Goal: Task Accomplishment & Management: Use online tool/utility

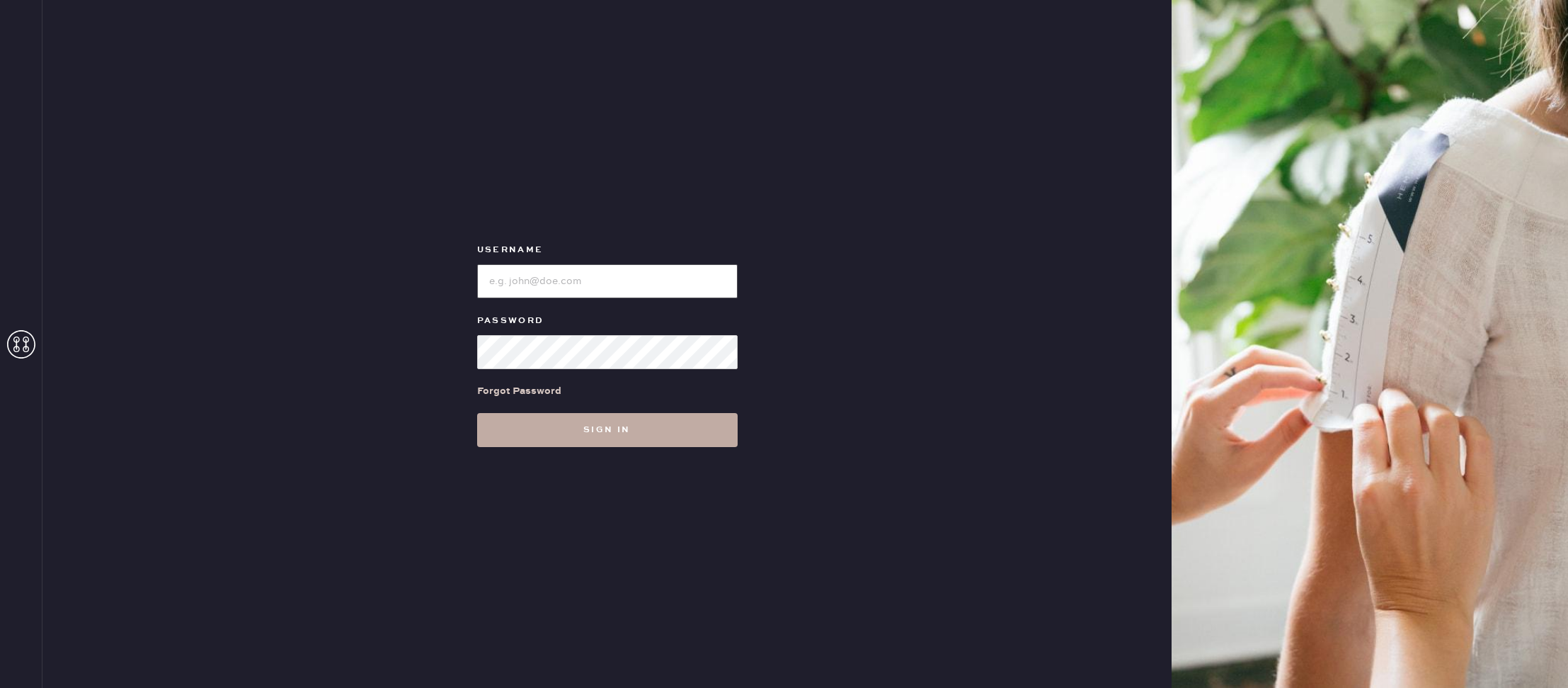
type input "reformationrittenhouse"
click at [575, 432] on button "Sign in" at bounding box center [608, 429] width 261 height 34
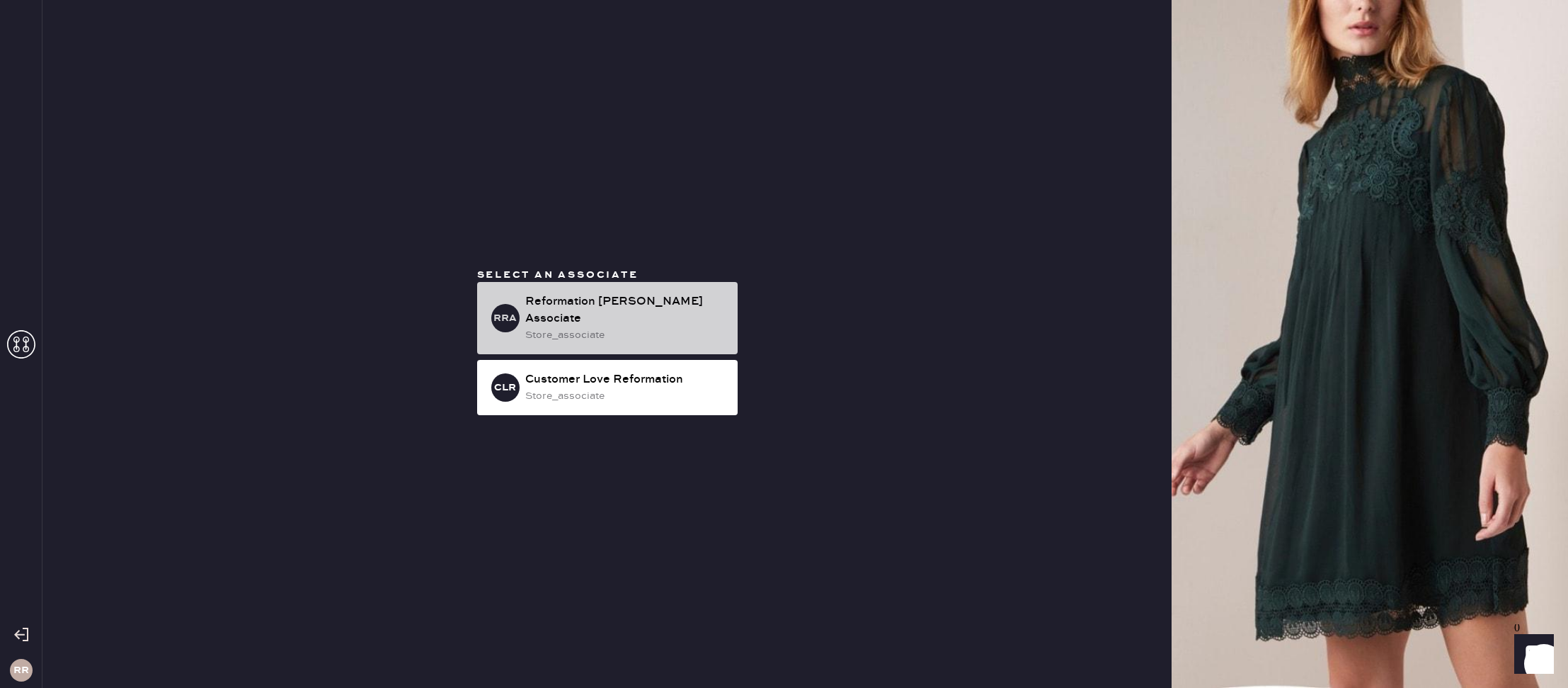
click at [635, 308] on div "Reformation [PERSON_NAME] Associate" at bounding box center [626, 310] width 201 height 34
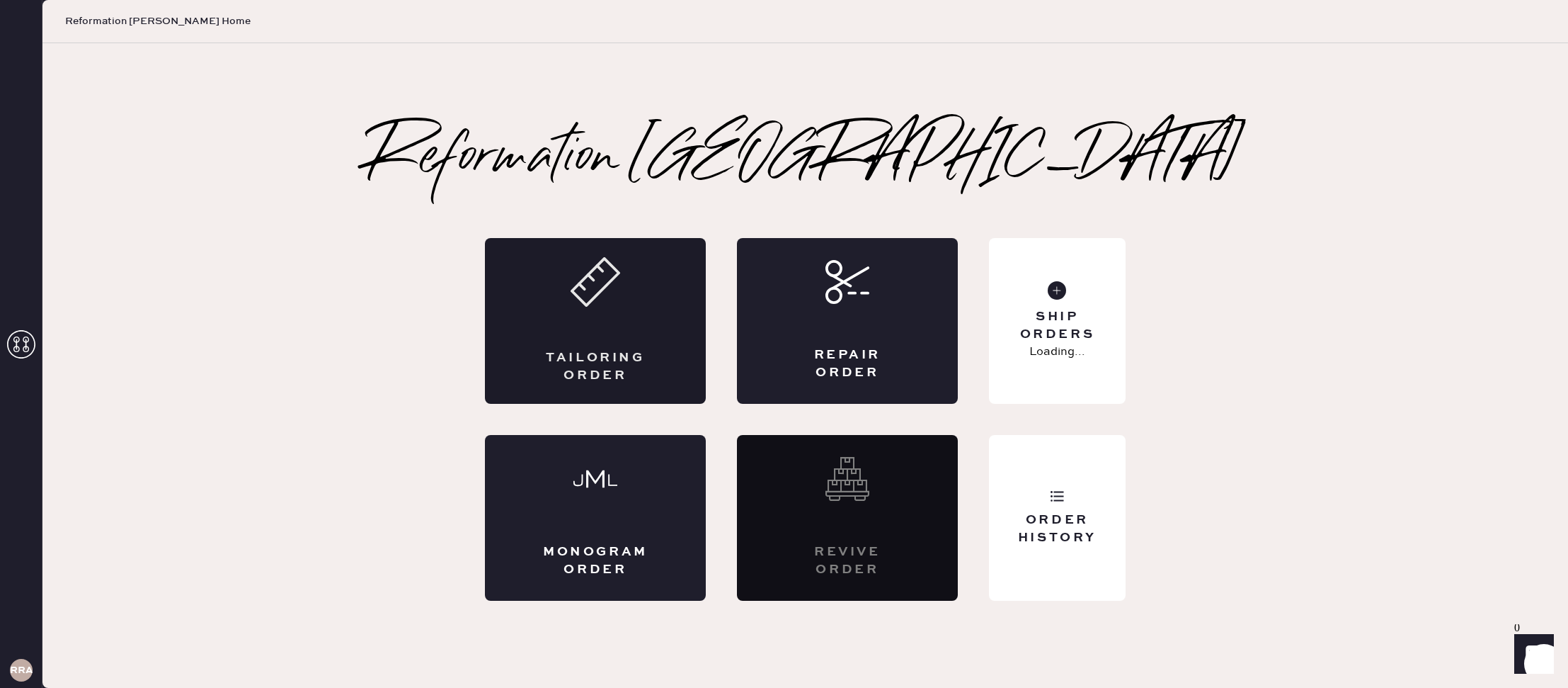
click at [689, 382] on div "Tailoring Order" at bounding box center [596, 321] width 221 height 166
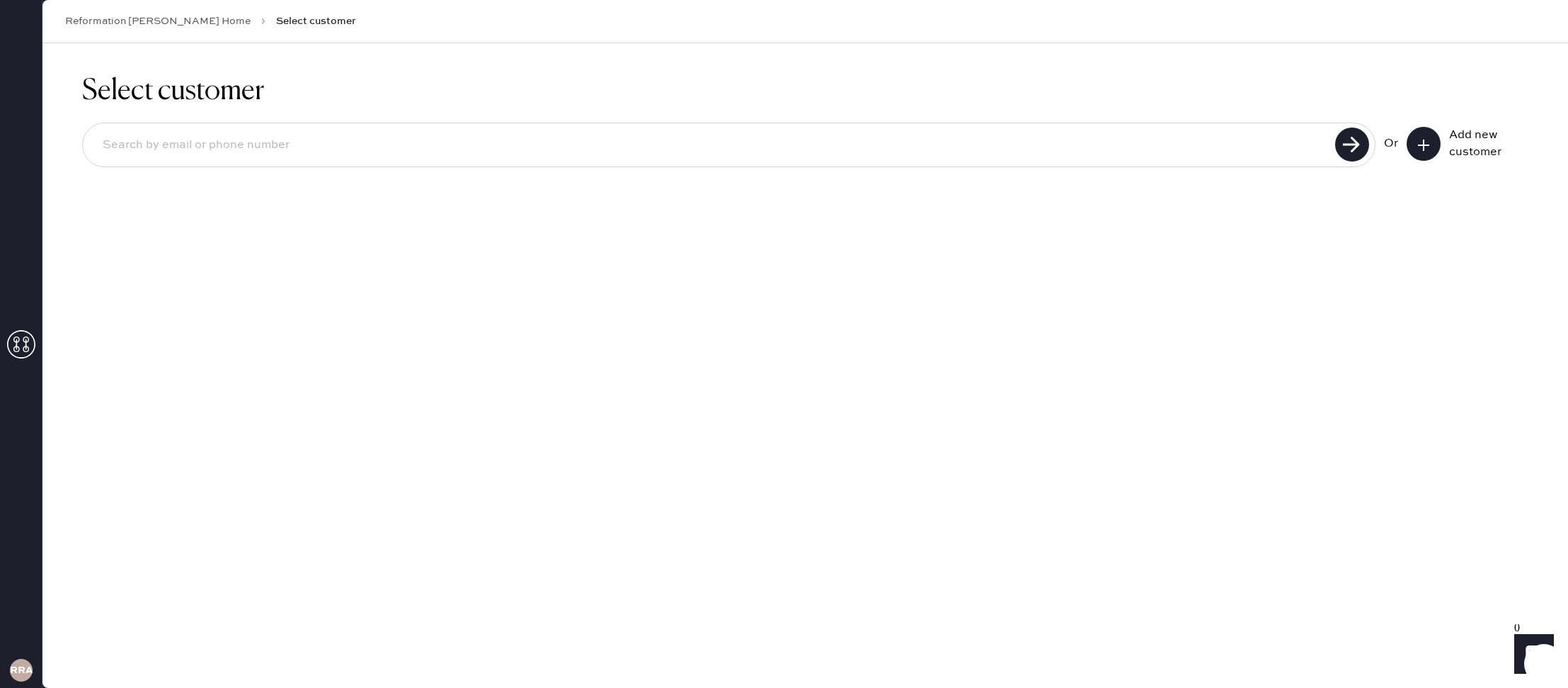
click at [17, 342] on icon at bounding box center [21, 344] width 28 height 28
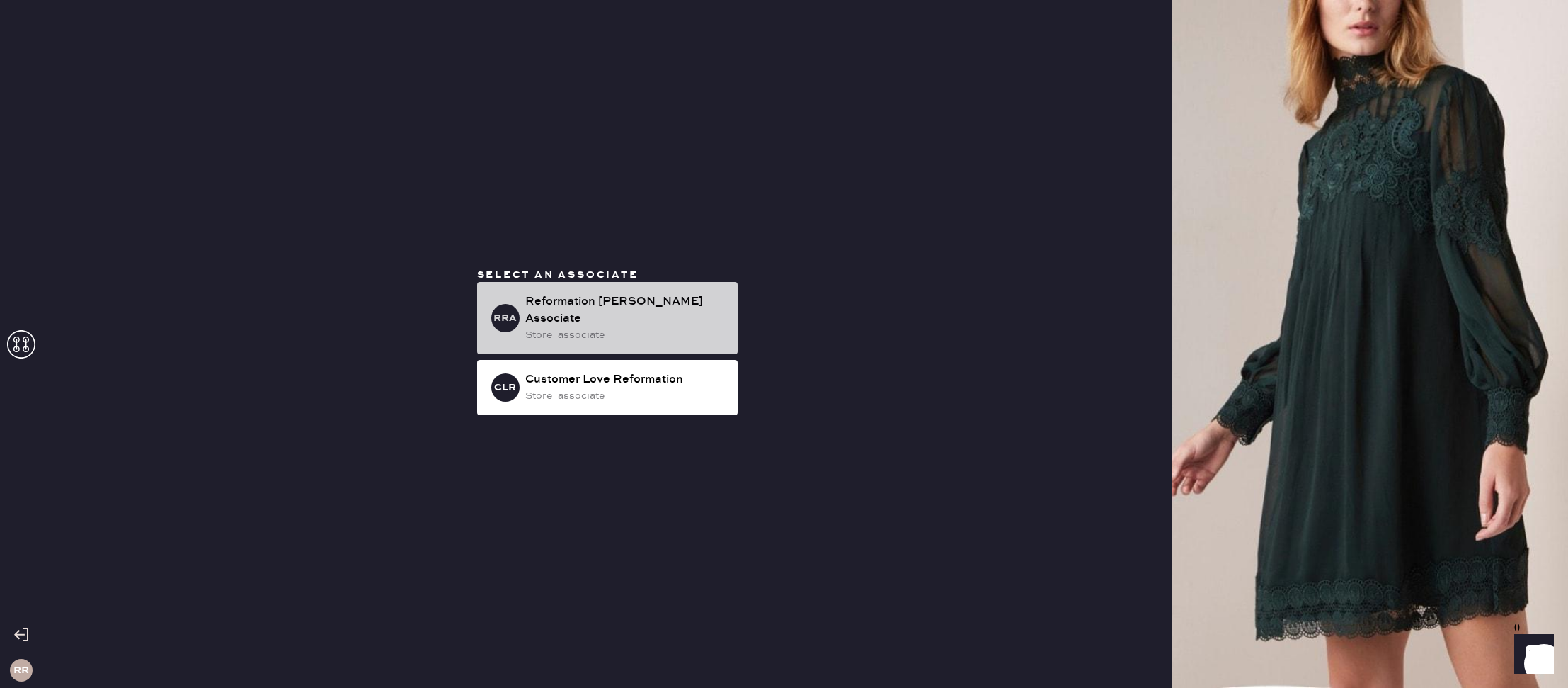
click at [527, 327] on div "store_associate" at bounding box center [626, 335] width 201 height 16
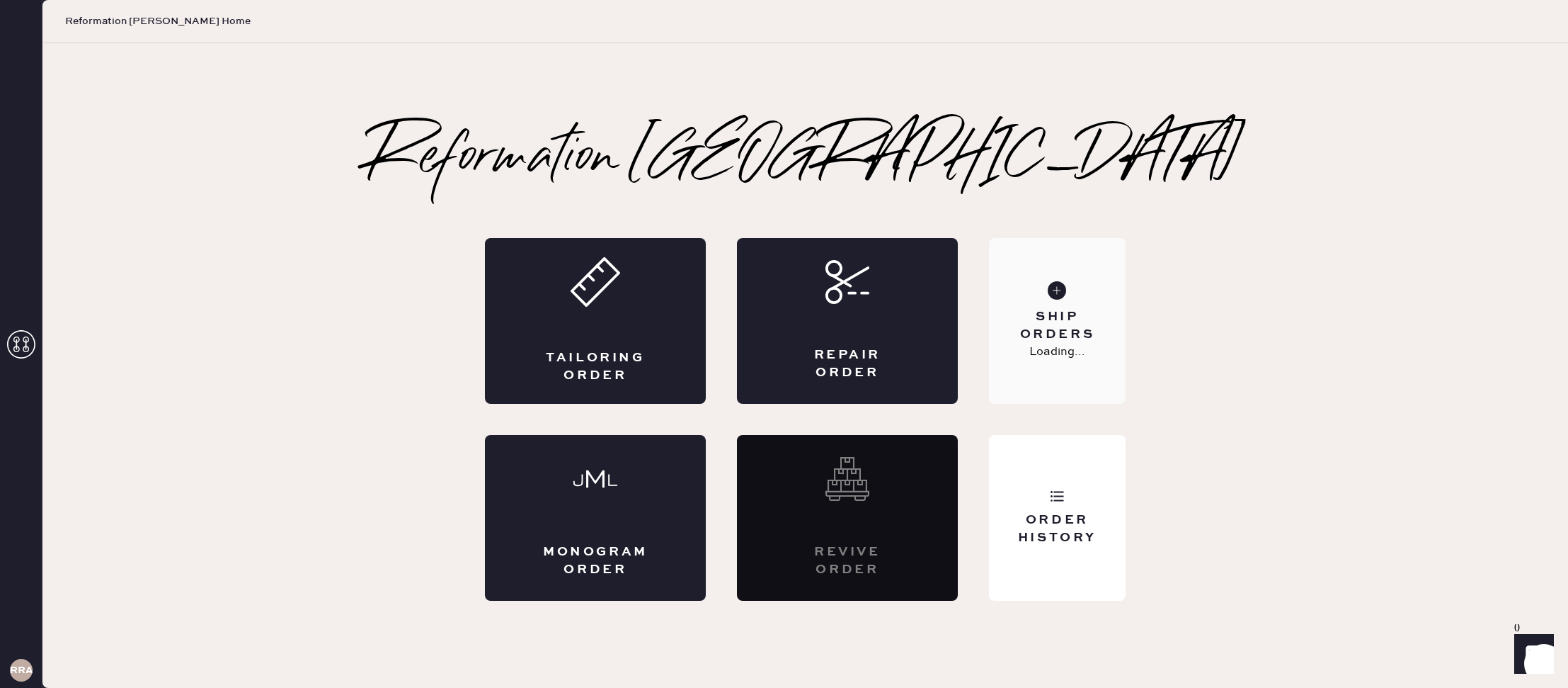
click at [1028, 323] on div "Ship Orders" at bounding box center [1057, 326] width 114 height 36
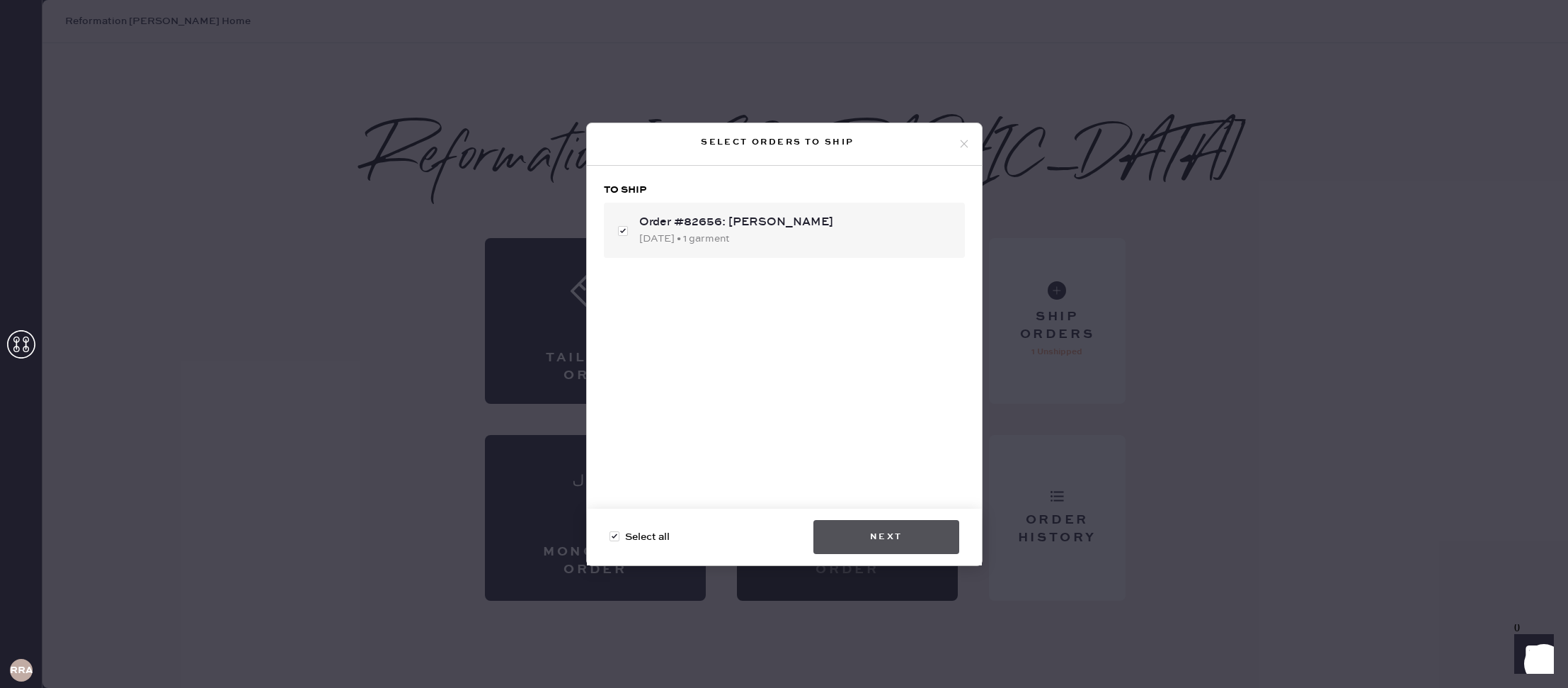
click at [920, 542] on button "Next" at bounding box center [886, 537] width 146 height 34
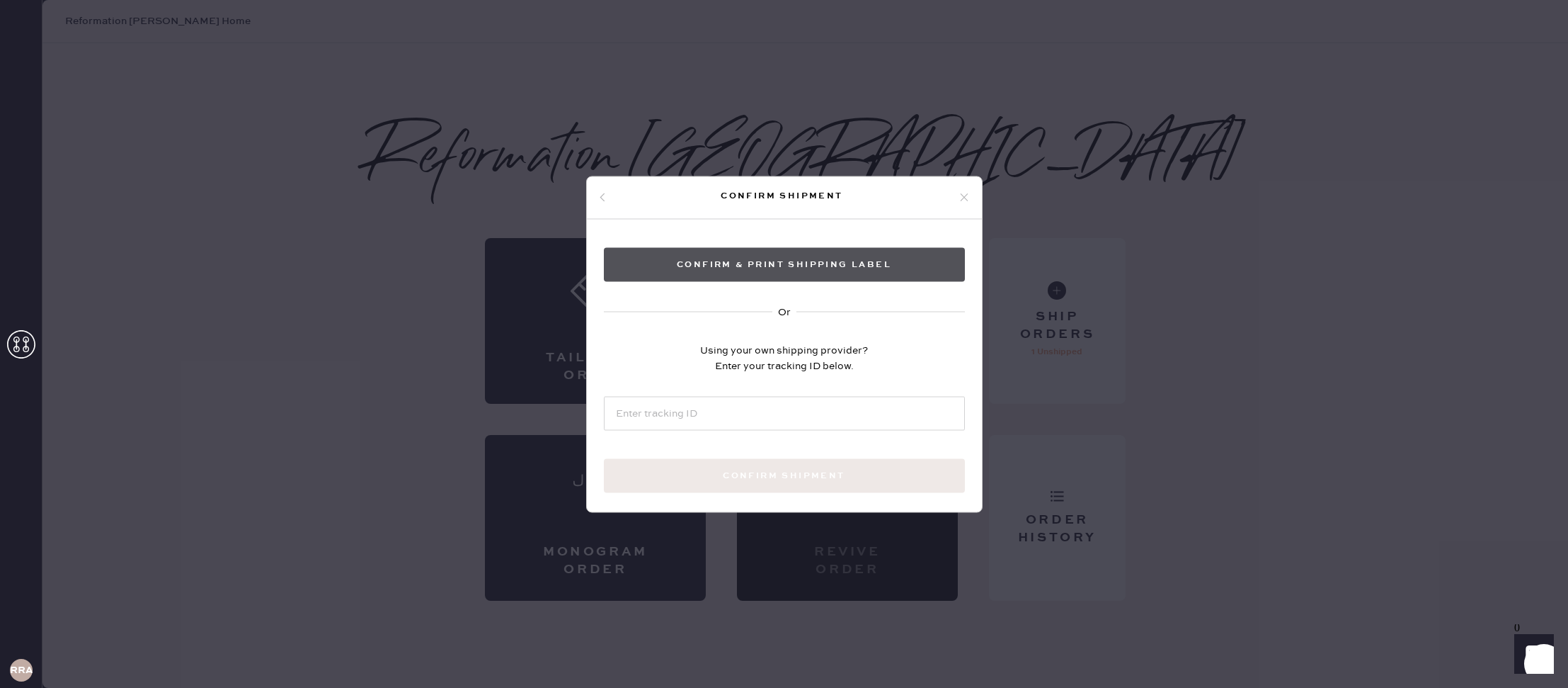
click at [848, 249] on button "Confirm & Print shipping label" at bounding box center [784, 264] width 361 height 34
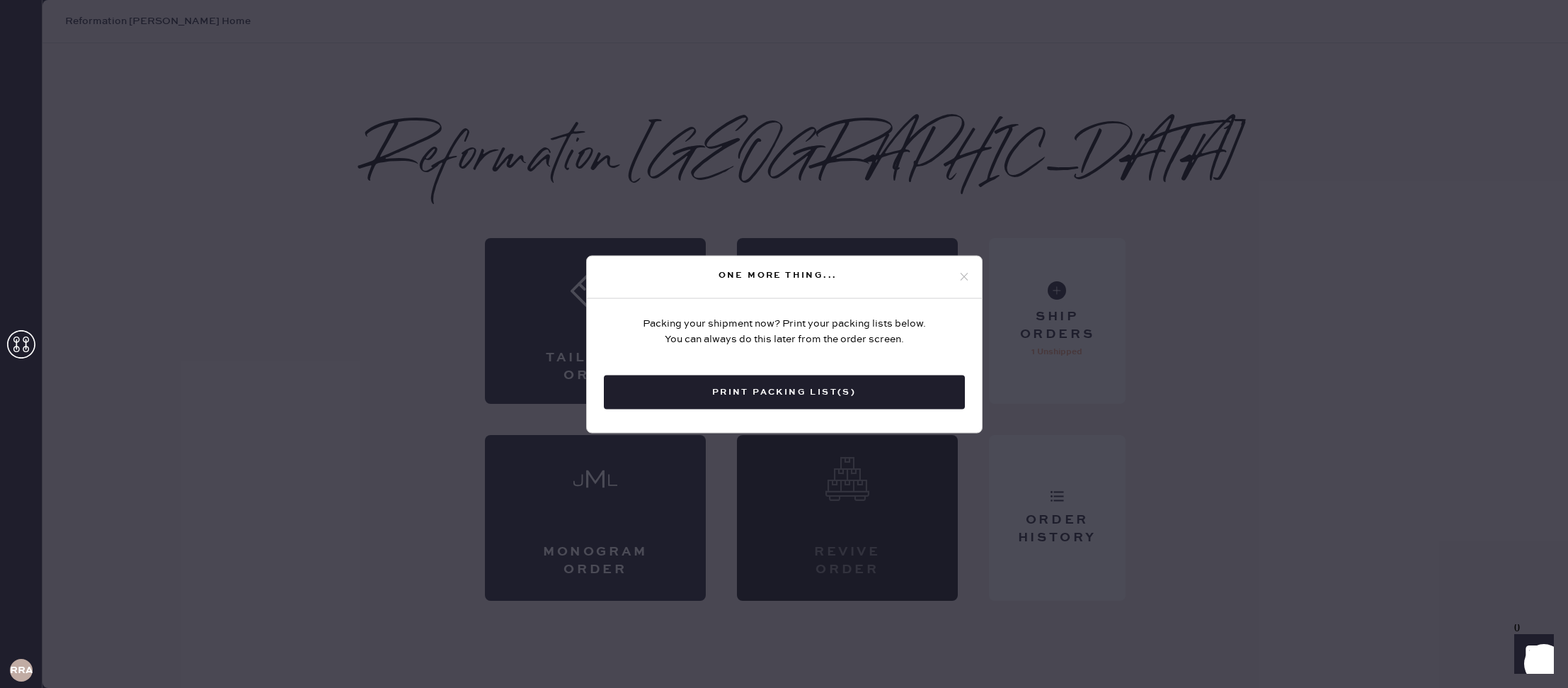
click at [791, 213] on div "One more thing... Packing your shipment now? Print your packing lists below. Yo…" at bounding box center [784, 344] width 1568 height 688
